Goal: Task Accomplishment & Management: Complete application form

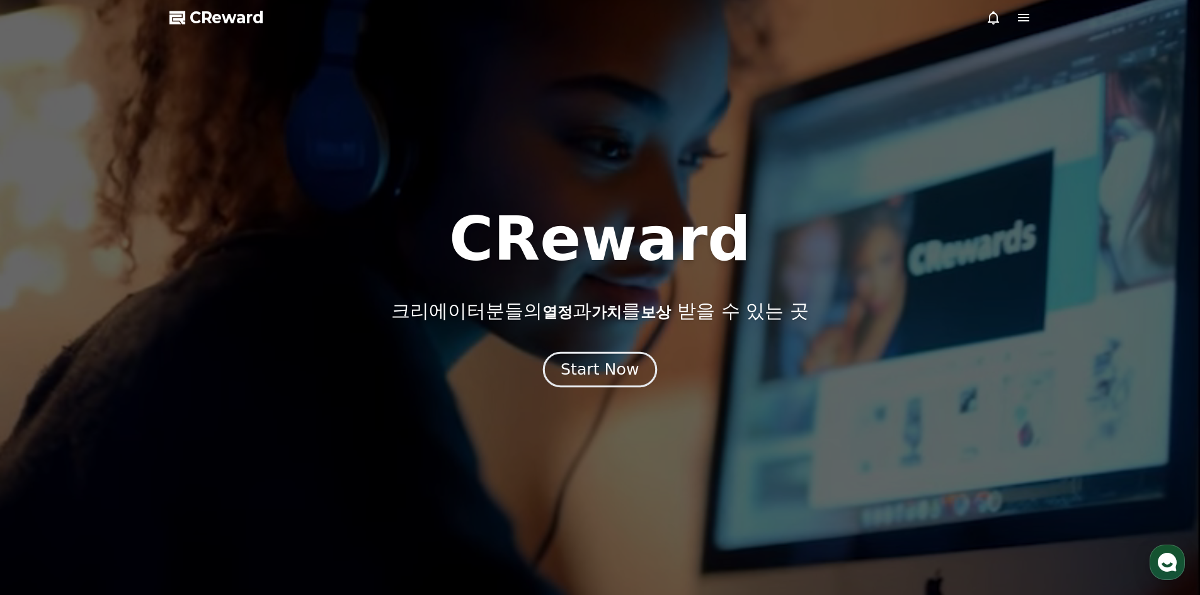
click at [628, 381] on button "Start Now" at bounding box center [600, 369] width 114 height 36
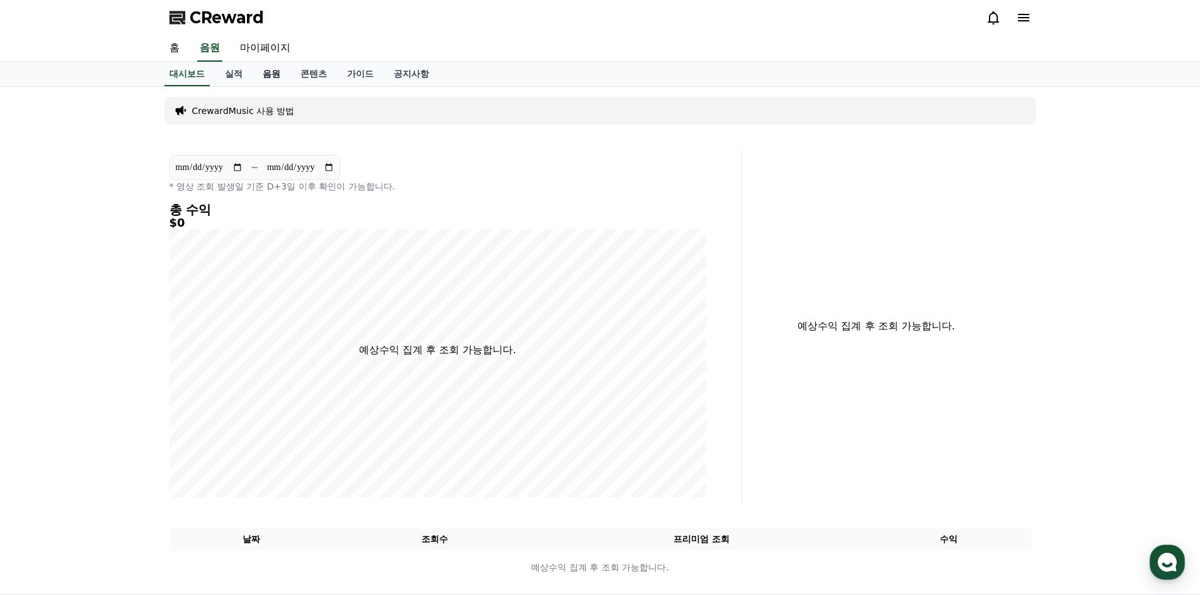
click at [265, 77] on link "음원" at bounding box center [272, 74] width 38 height 24
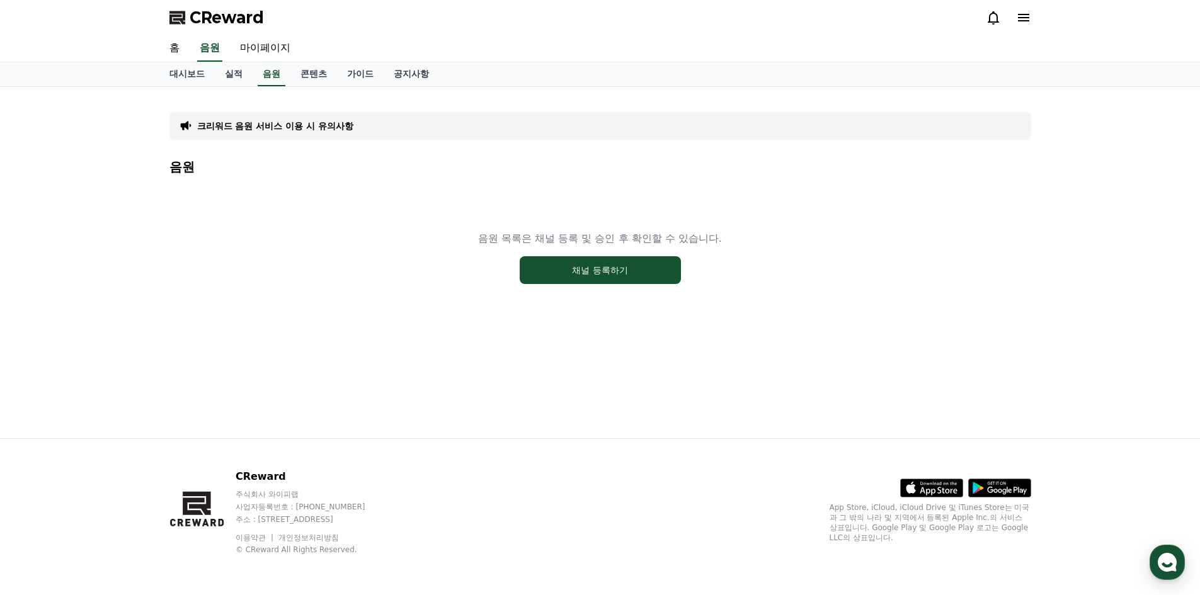
click at [532, 254] on div "음원 목록은 채널 등록 및 승인 후 확인할 수 있습니다. 채널 등록하기" at bounding box center [600, 257] width 862 height 157
click at [549, 271] on button "채널 등록하기" at bounding box center [600, 270] width 161 height 28
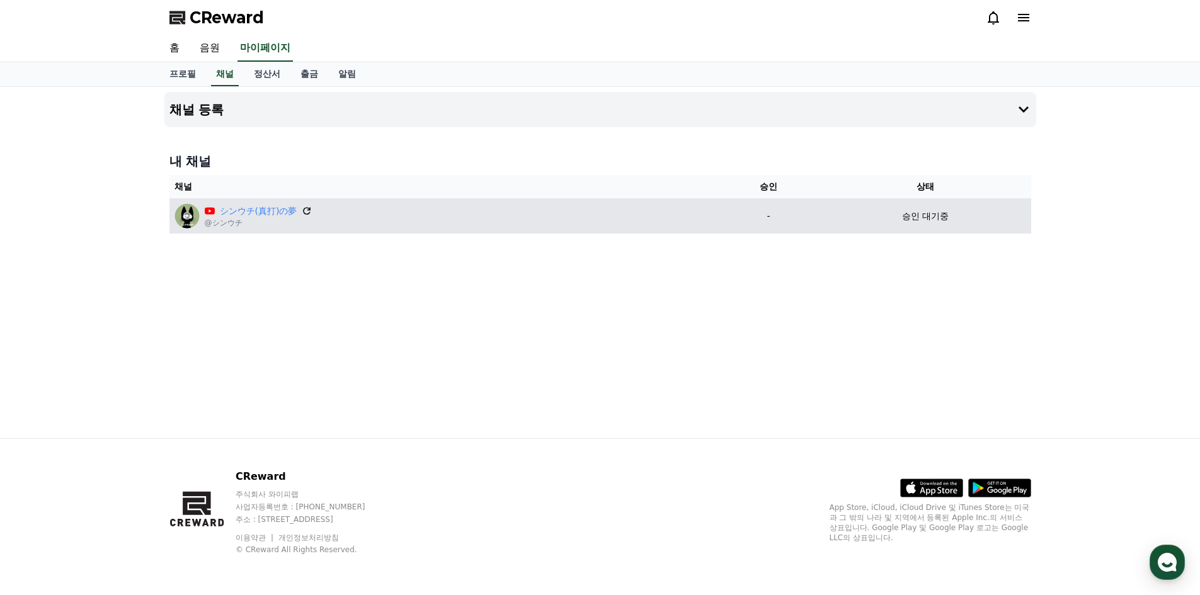
click at [309, 210] on icon at bounding box center [308, 211] width 8 height 8
drag, startPoint x: 925, startPoint y: 230, endPoint x: 923, endPoint y: 222, distance: 7.8
click at [925, 229] on td "승인 대기중" at bounding box center [925, 215] width 211 height 35
click at [923, 215] on p "승인 대기중" at bounding box center [925, 216] width 47 height 13
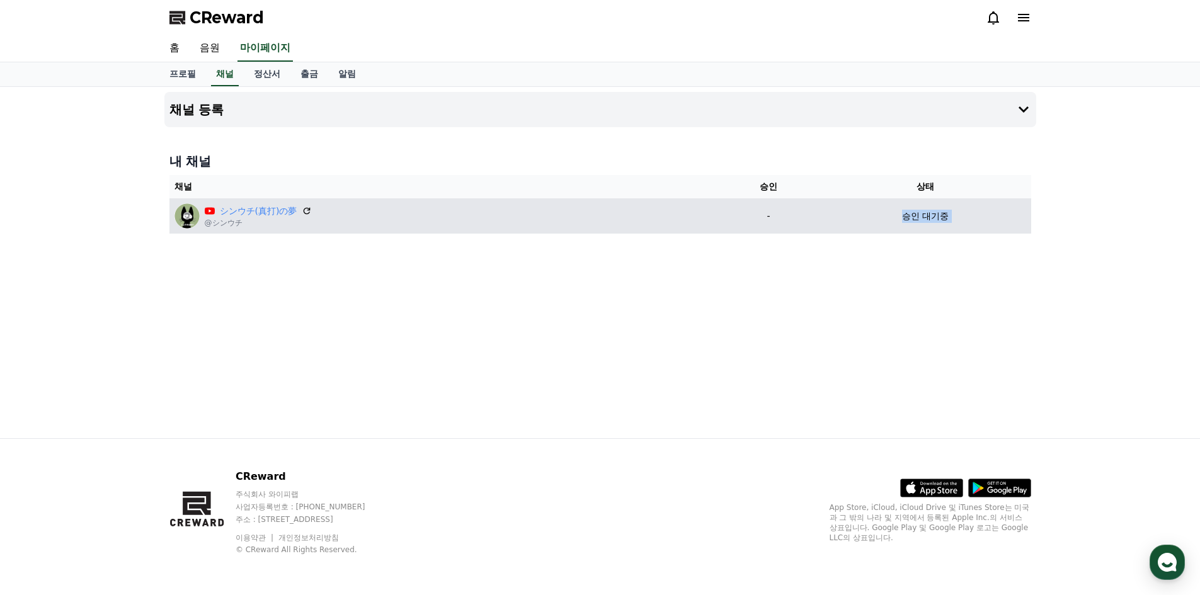
click at [922, 215] on p "승인 대기중" at bounding box center [925, 216] width 47 height 13
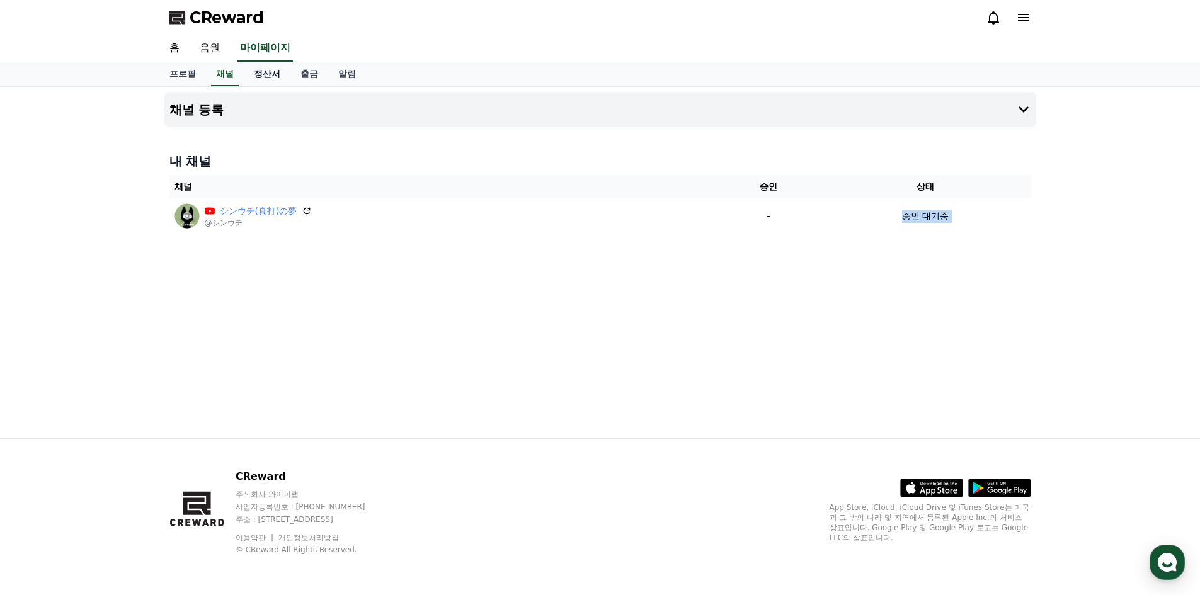
click at [254, 64] on link "정산서" at bounding box center [267, 74] width 47 height 24
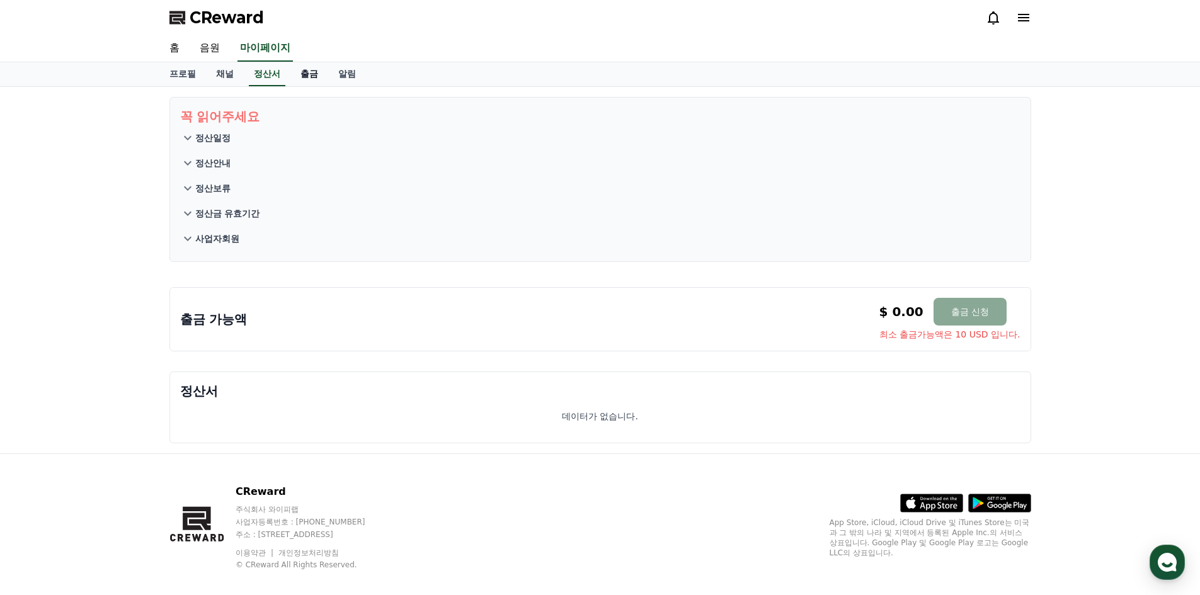
click at [296, 74] on link "출금" at bounding box center [309, 74] width 38 height 24
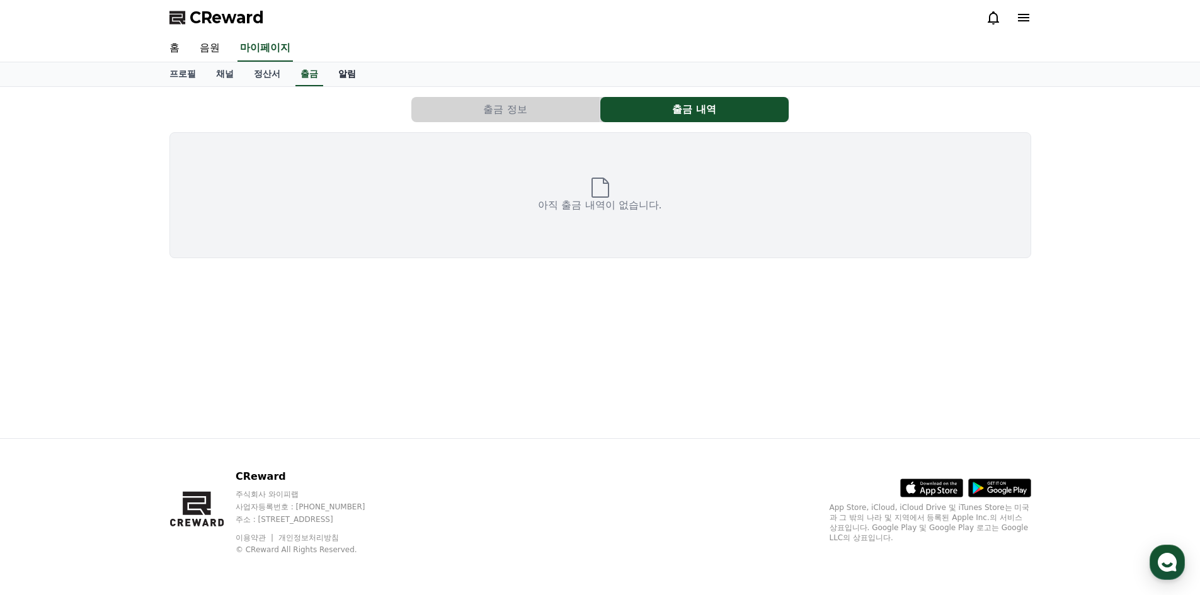
click at [346, 74] on link "알림" at bounding box center [347, 74] width 38 height 24
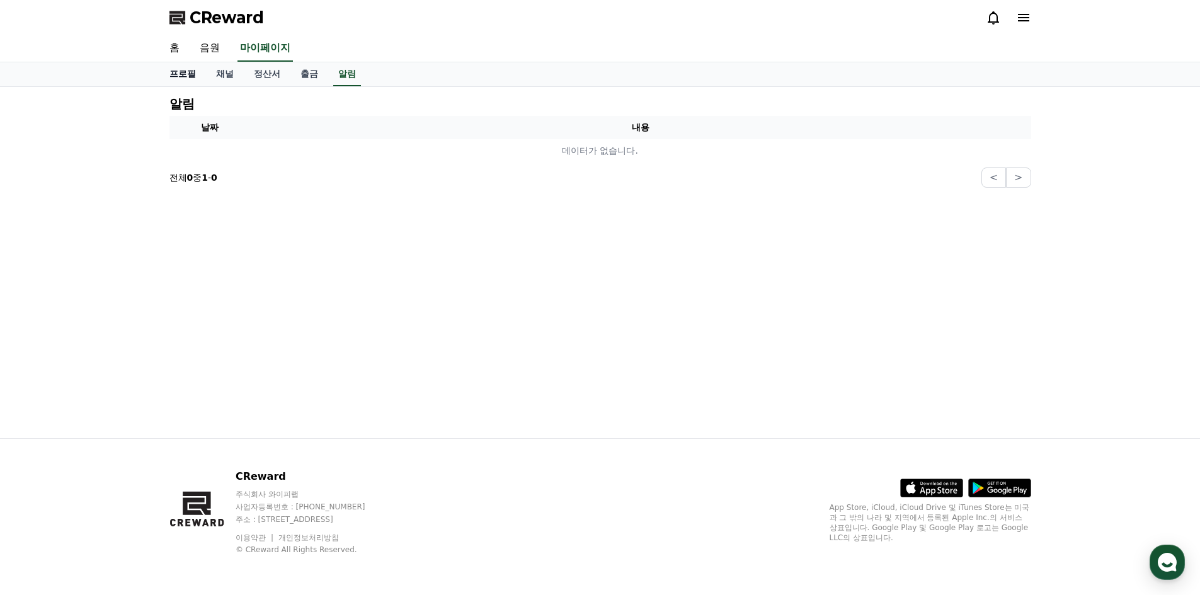
click at [185, 69] on link "프로필" at bounding box center [182, 74] width 47 height 24
select select "**********"
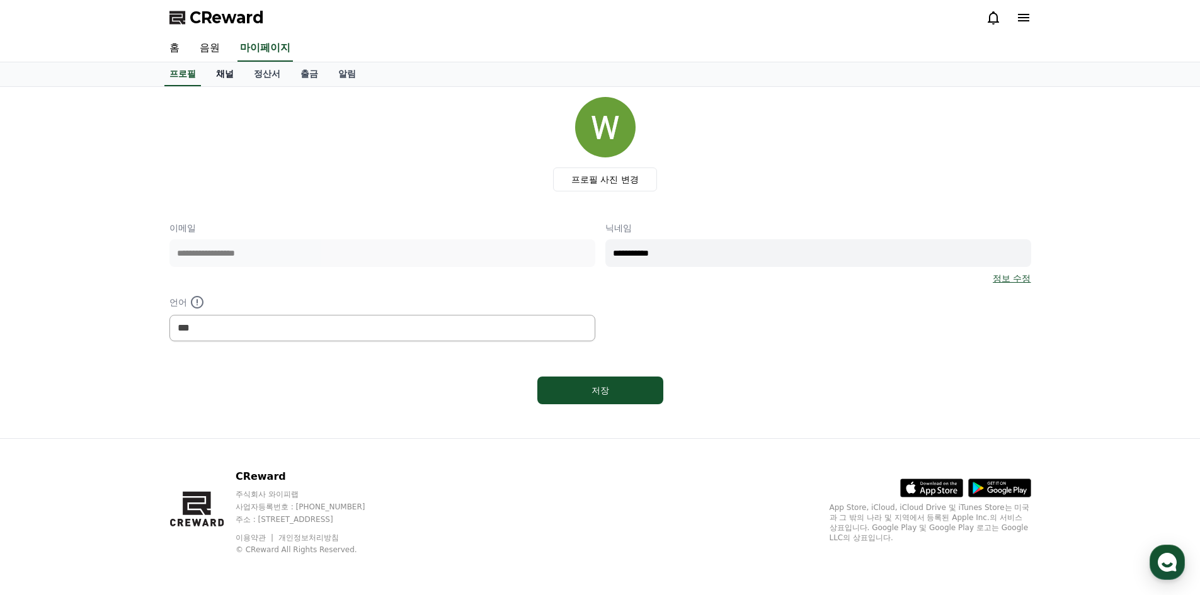
click at [225, 70] on link "채널" at bounding box center [225, 74] width 38 height 24
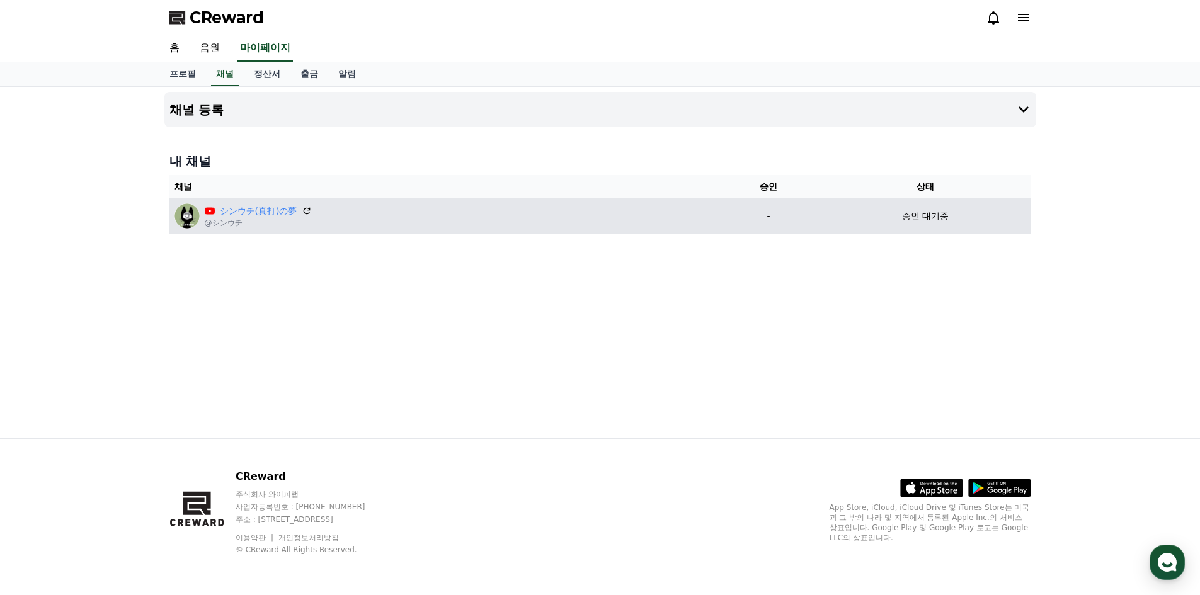
click at [392, 204] on div "シンウチ(真打)の夢 @シンウチ" at bounding box center [443, 215] width 538 height 25
drag, startPoint x: 408, startPoint y: 212, endPoint x: 302, endPoint y: 211, distance: 105.8
click at [298, 214] on div "シンウチ(真打)の夢" at bounding box center [259, 211] width 108 height 13
click at [305, 207] on icon at bounding box center [307, 210] width 11 height 11
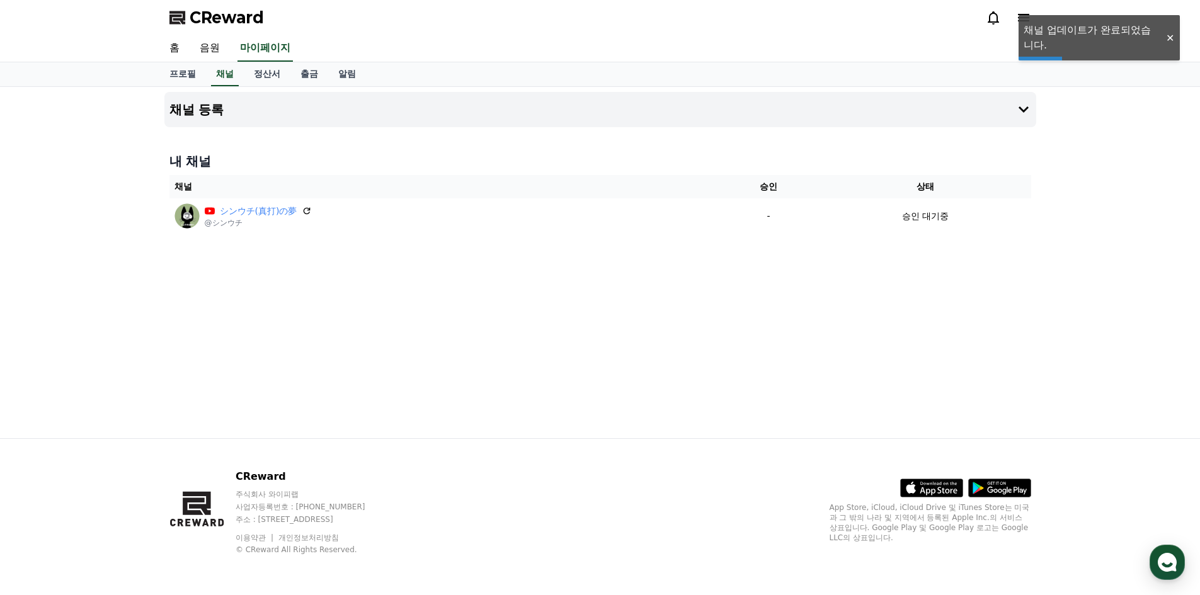
click at [1170, 37] on div at bounding box center [1170, 38] width 20 height 12
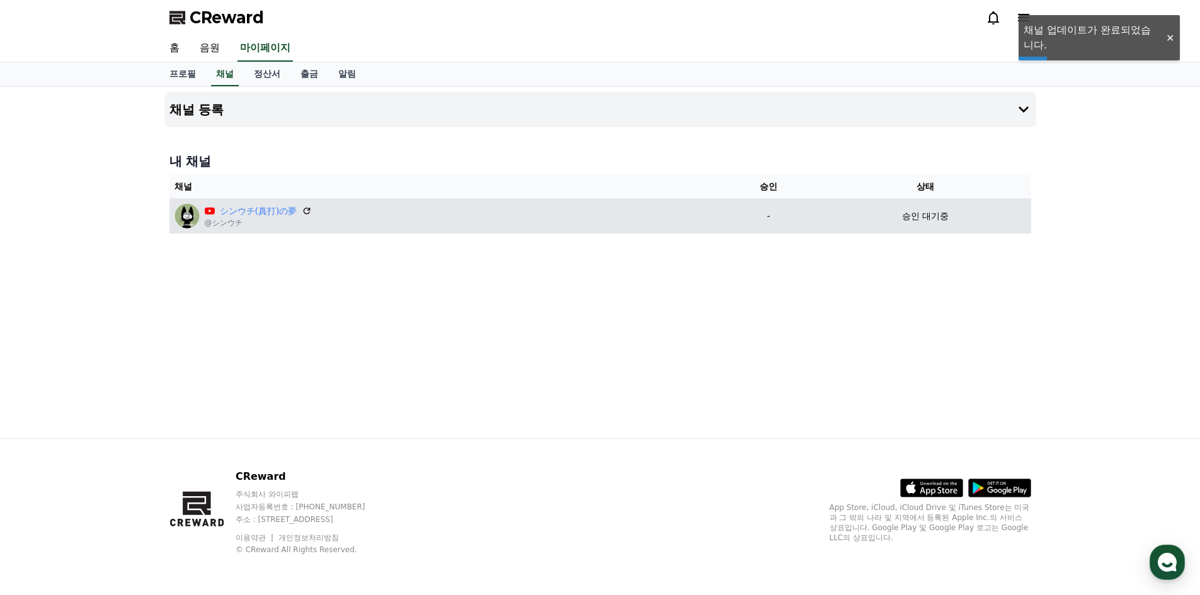
click at [928, 215] on p "승인 대기중" at bounding box center [925, 216] width 47 height 13
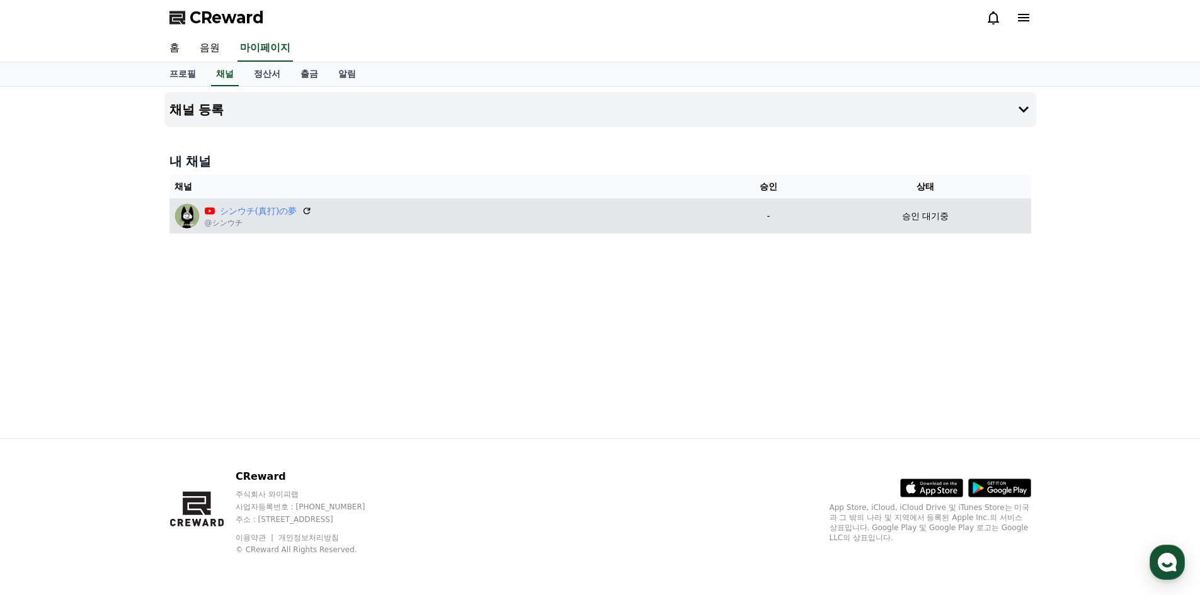
click at [928, 215] on p "승인 대기중" at bounding box center [925, 216] width 47 height 13
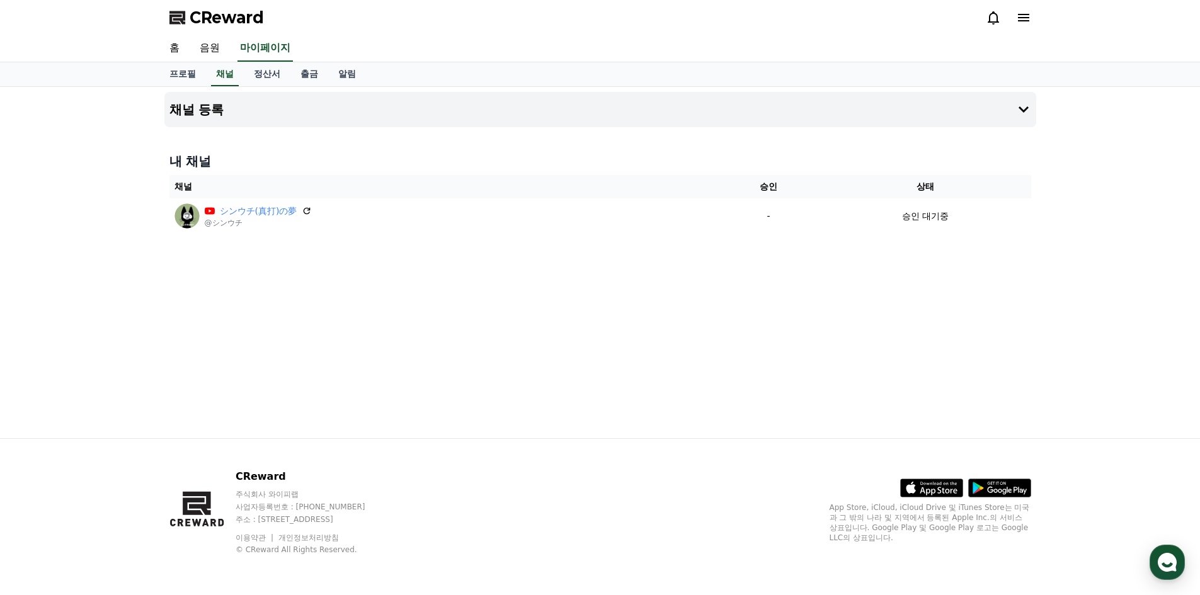
click at [924, 192] on th "상태" at bounding box center [925, 186] width 211 height 23
click at [971, 113] on button "채널 등록" at bounding box center [600, 109] width 872 height 35
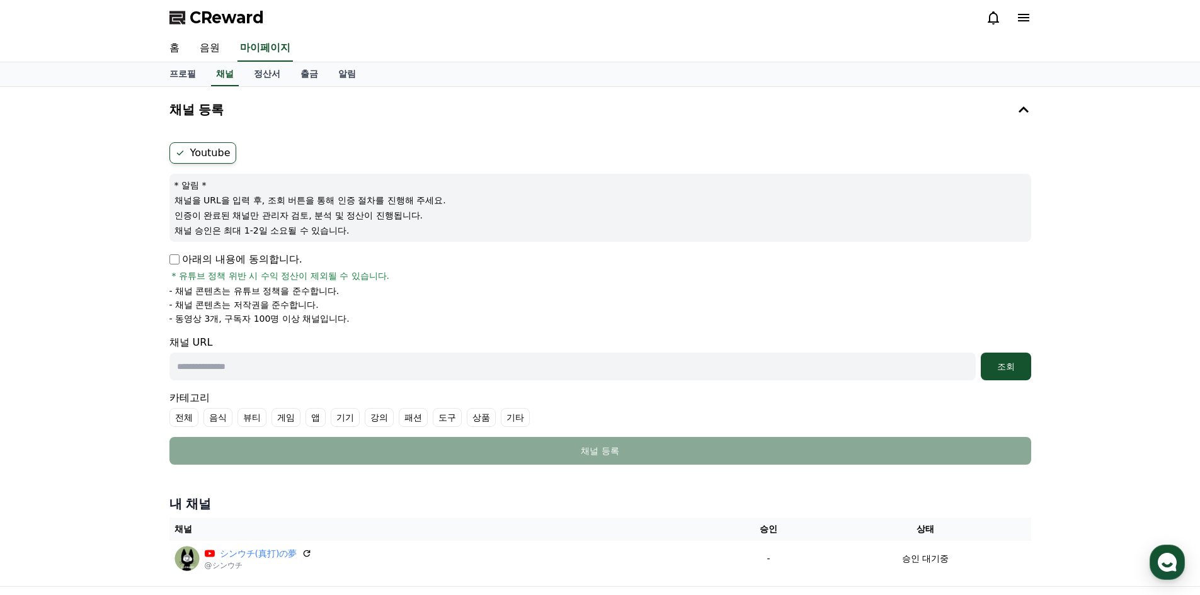
drag, startPoint x: 205, startPoint y: 229, endPoint x: 418, endPoint y: 230, distance: 212.9
click at [416, 229] on p "채널 승인은 최대 1-2일 소요될 수 있습니다." at bounding box center [600, 230] width 852 height 13
click at [424, 232] on p "채널 승인은 최대 1-2일 소요될 수 있습니다." at bounding box center [600, 230] width 852 height 13
click at [180, 258] on p "아래의 내용에 동의합니다." at bounding box center [235, 259] width 133 height 15
click at [254, 378] on input "text" at bounding box center [572, 367] width 806 height 28
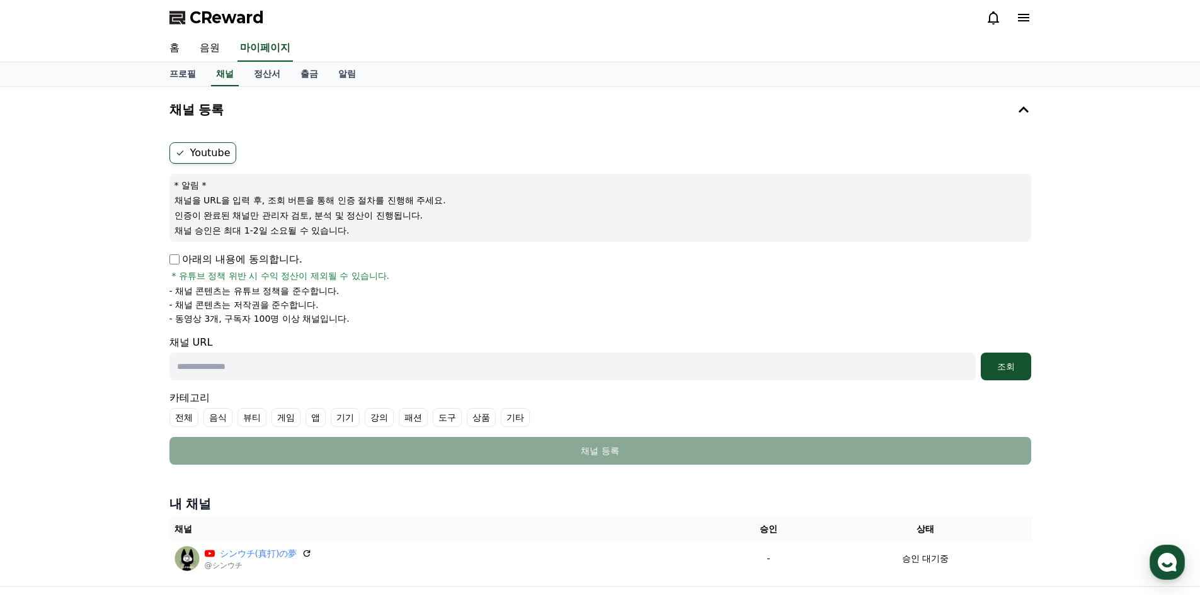
type input "**********"
click at [1001, 365] on div "조회" at bounding box center [1006, 366] width 40 height 13
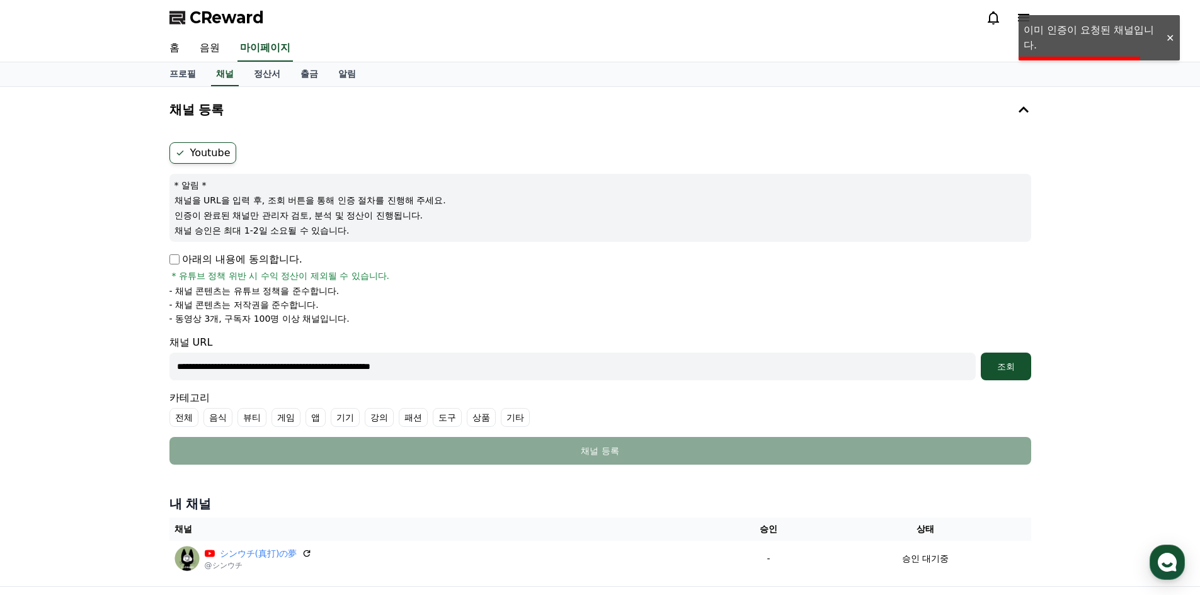
click at [1156, 35] on div "홈 음원 마이페이지" at bounding box center [600, 48] width 1200 height 27
click at [1165, 36] on div at bounding box center [1170, 38] width 20 height 12
